Goal: Navigation & Orientation: Find specific page/section

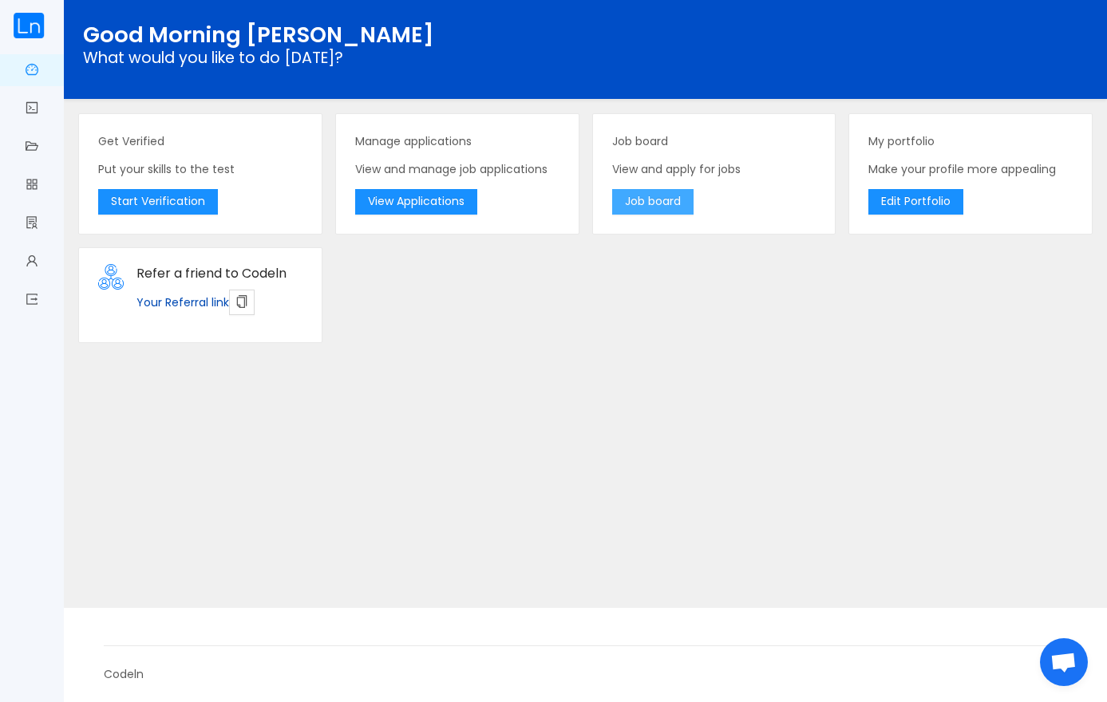
click at [656, 203] on button "Job board" at bounding box center [652, 202] width 81 height 26
